Goal: Transaction & Acquisition: Purchase product/service

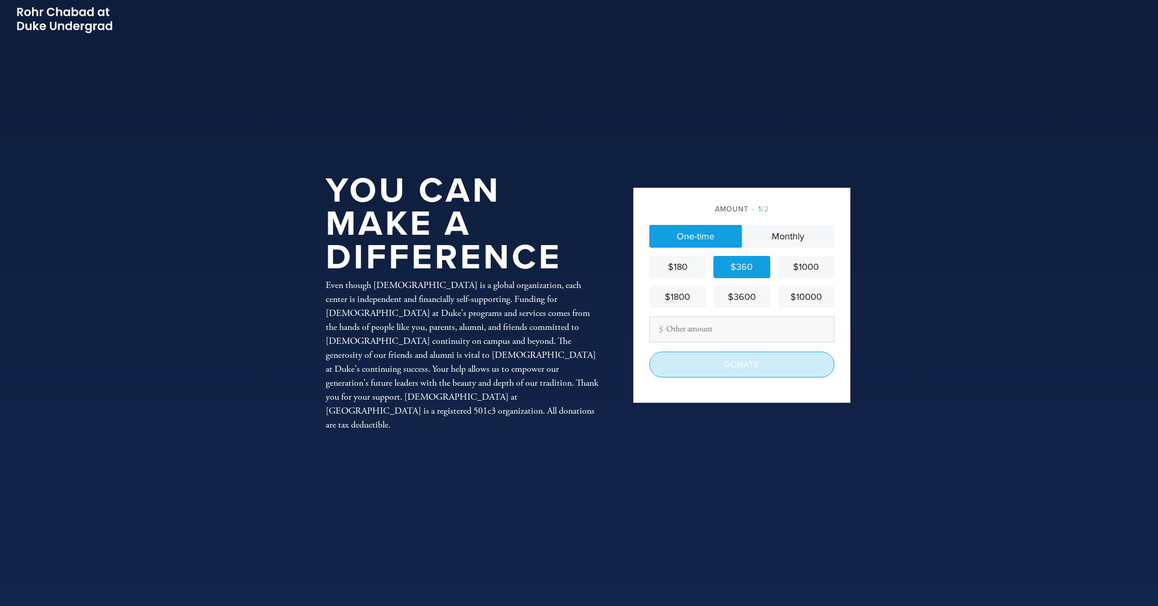
click at [741, 368] on input "Donate" at bounding box center [741, 364] width 185 height 26
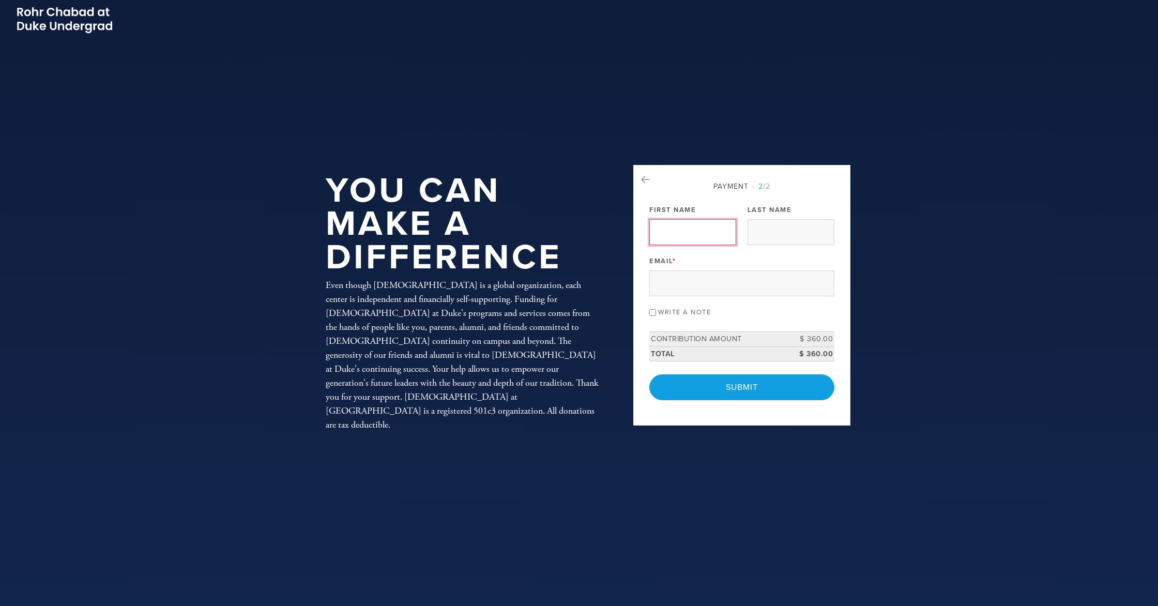
click at [675, 232] on input "First Name" at bounding box center [692, 232] width 87 height 26
type input "[PERSON_NAME] & [PERSON_NAME]"
click at [787, 241] on input "Last Name" at bounding box center [790, 232] width 87 height 26
type input "Senders"
click at [780, 279] on input "Email *" at bounding box center [741, 283] width 185 height 26
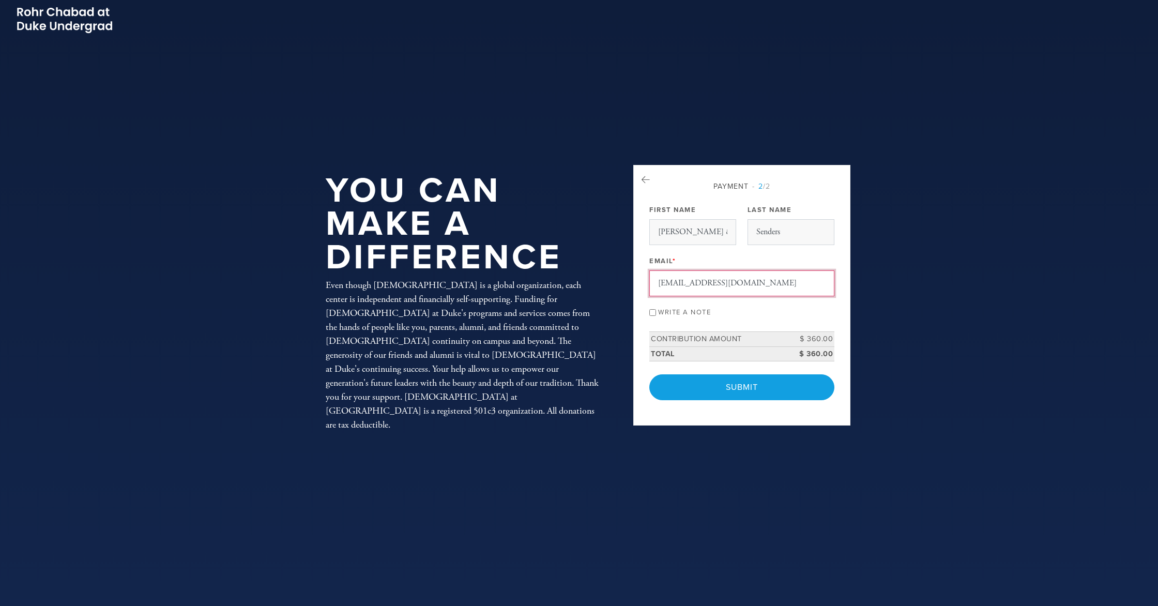
type input "[EMAIL_ADDRESS][DOMAIN_NAME]"
click at [650, 312] on input "Write a note" at bounding box center [652, 312] width 7 height 7
checkbox input "true"
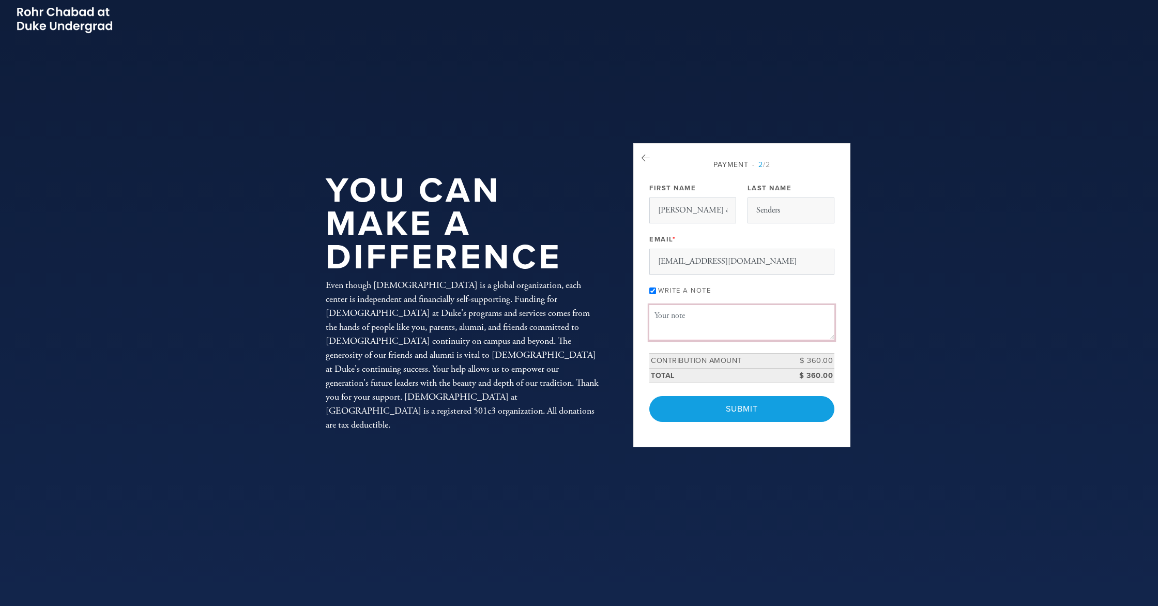
click at [662, 322] on textarea "Message or dedication" at bounding box center [741, 322] width 185 height 35
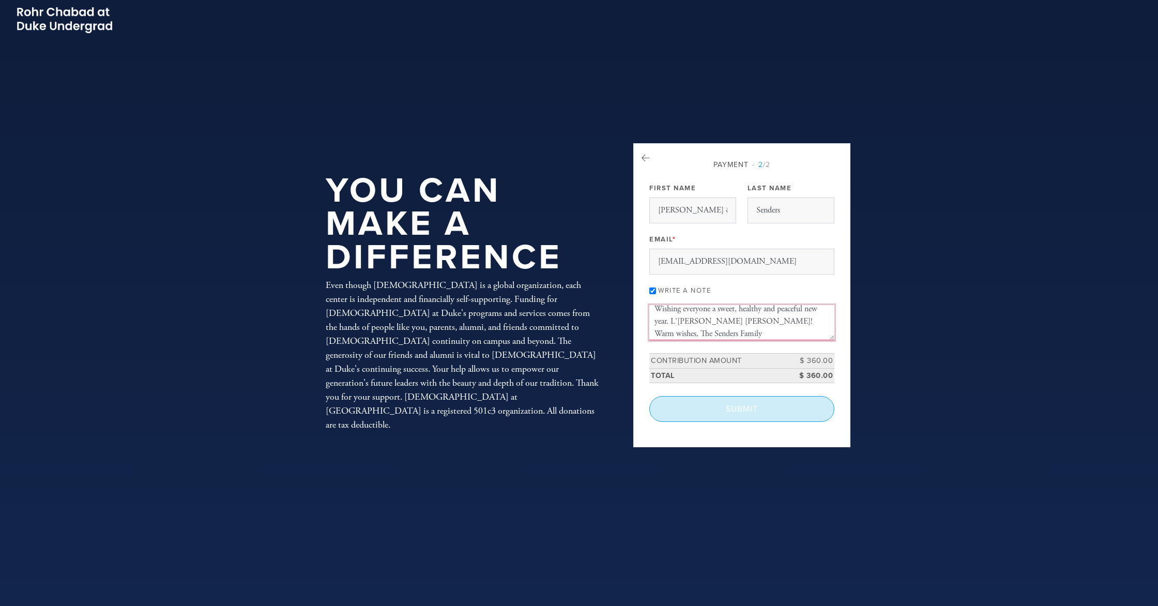
type textarea "Wishing everyone a sweet, healthy and peaceful new year. L'[PERSON_NAME] [PERSO…"
click at [741, 418] on input "Submit" at bounding box center [741, 409] width 185 height 26
